Goal: Task Accomplishment & Management: Use online tool/utility

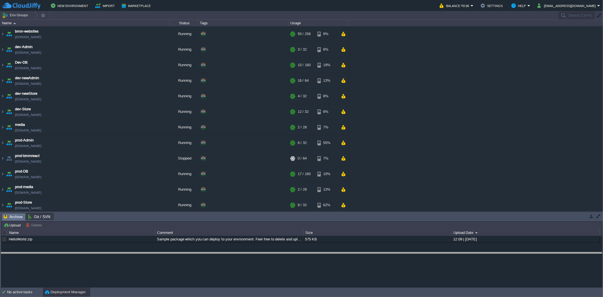
drag, startPoint x: 0, startPoint y: 0, endPoint x: 147, endPoint y: 225, distance: 269.1
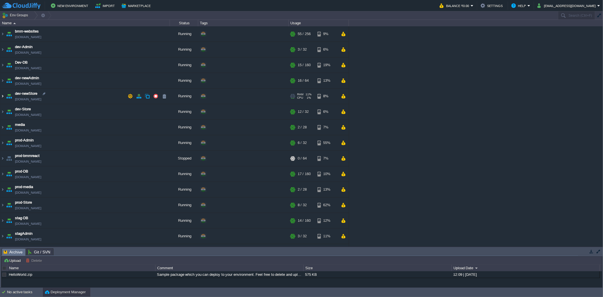
click at [1, 95] on img at bounding box center [2, 96] width 5 height 15
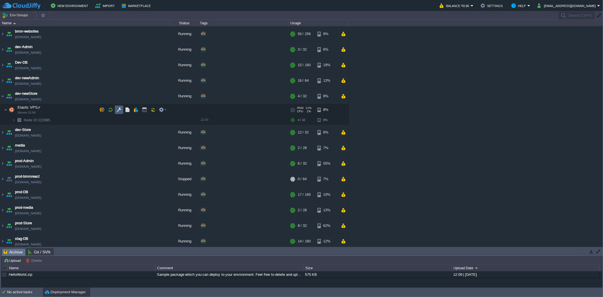
click at [116, 108] on td at bounding box center [119, 110] width 8 height 8
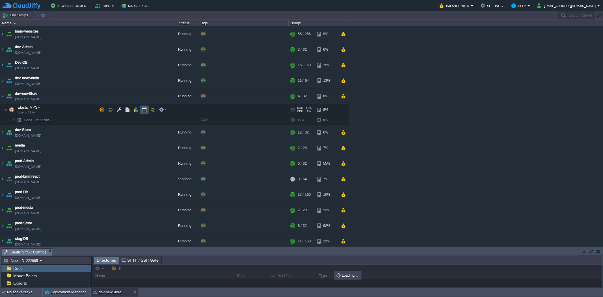
click at [143, 109] on button "button" at bounding box center [144, 109] width 5 height 5
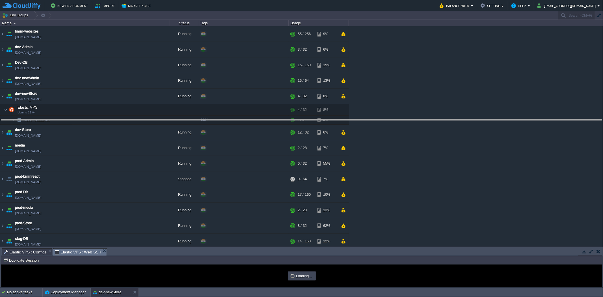
drag, startPoint x: 172, startPoint y: 251, endPoint x: 170, endPoint y: 89, distance: 162.1
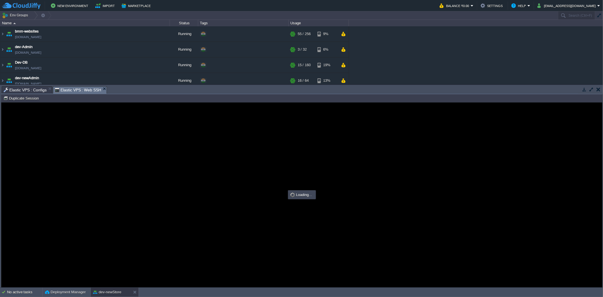
type input "#000000"
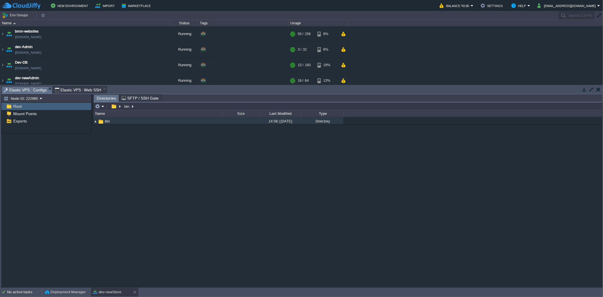
click at [24, 89] on span "Elastic VPS : Configs" at bounding box center [25, 90] width 43 height 7
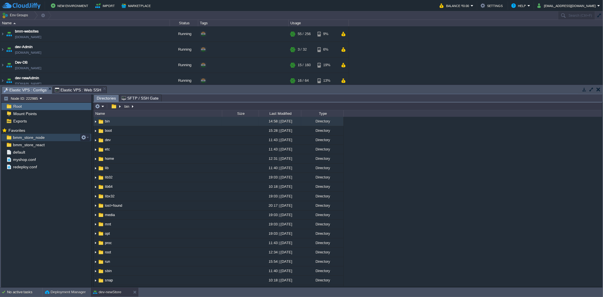
click at [52, 140] on div "bmm_store_node" at bounding box center [46, 137] width 90 height 7
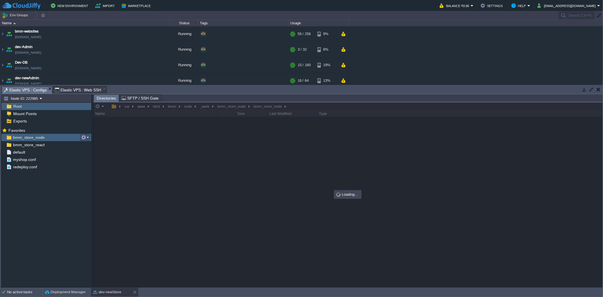
click at [85, 139] on button "button" at bounding box center [83, 137] width 5 height 5
click at [94, 145] on span "Copy Path" at bounding box center [97, 145] width 17 height 4
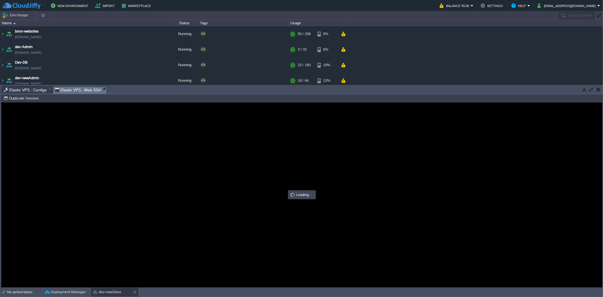
click at [80, 90] on span "Elastic VPS : Web SSH" at bounding box center [78, 90] width 47 height 7
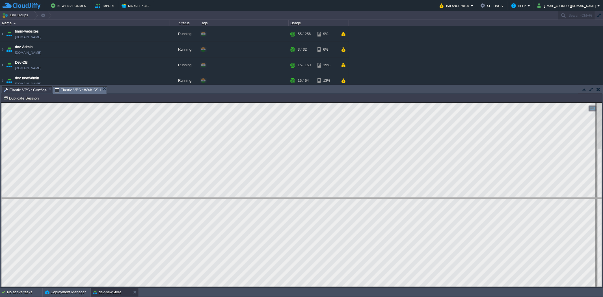
drag, startPoint x: 149, startPoint y: 92, endPoint x: 142, endPoint y: 203, distance: 111.1
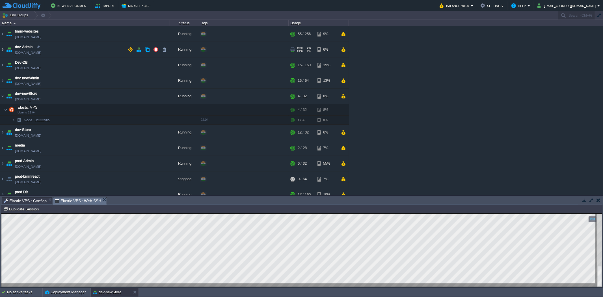
click at [2, 49] on img at bounding box center [2, 49] width 5 height 15
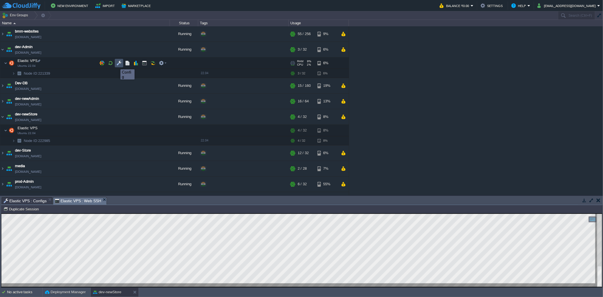
click at [117, 64] on button "button" at bounding box center [119, 63] width 5 height 5
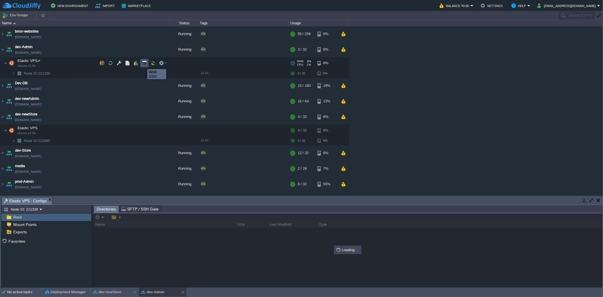
click at [145, 65] on button "button" at bounding box center [144, 63] width 5 height 5
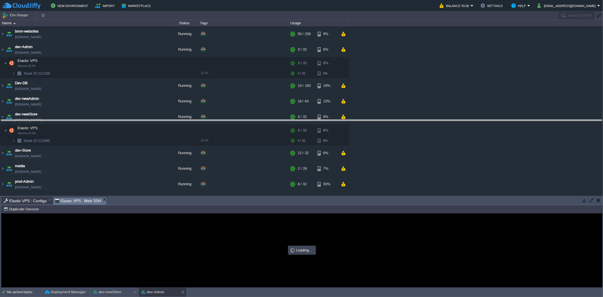
drag, startPoint x: 186, startPoint y: 202, endPoint x: 225, endPoint y: 125, distance: 86.9
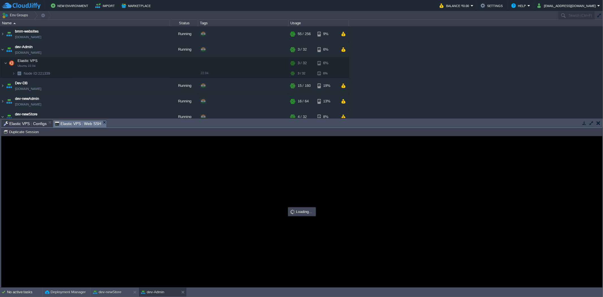
type input "#000000"
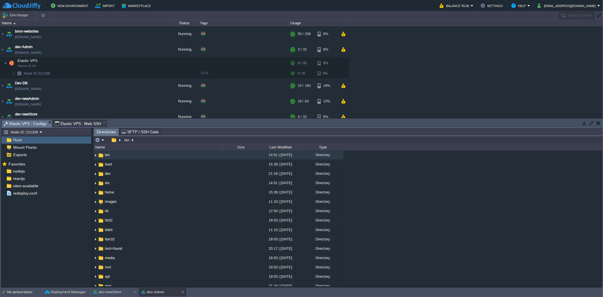
click at [33, 122] on span "Elastic VPS : Configs" at bounding box center [25, 123] width 43 height 7
click at [42, 175] on div "reactjs" at bounding box center [46, 178] width 90 height 7
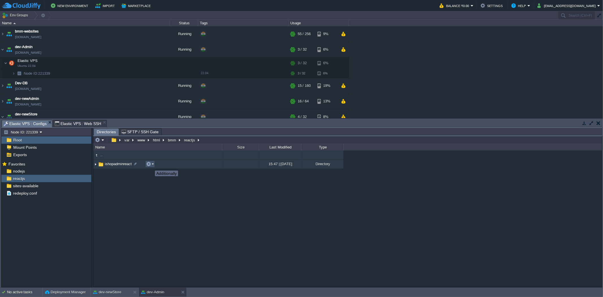
click at [151, 165] on button "button" at bounding box center [148, 164] width 5 height 5
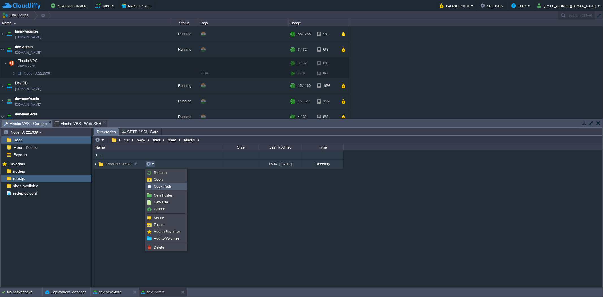
click at [160, 186] on span "Copy Path" at bounding box center [162, 186] width 17 height 4
type textarea "/var/www/html/bmm/reactjs/ishopadminreact"
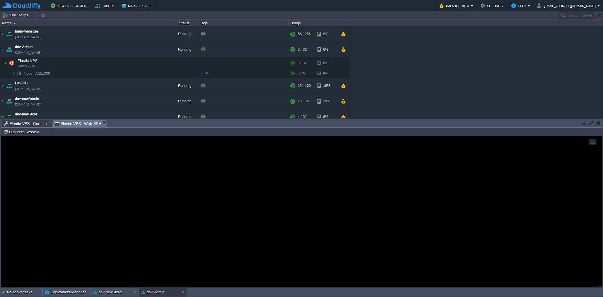
click at [78, 122] on span "Elastic VPS : Web SSH" at bounding box center [78, 123] width 47 height 7
